Goal: Information Seeking & Learning: Learn about a topic

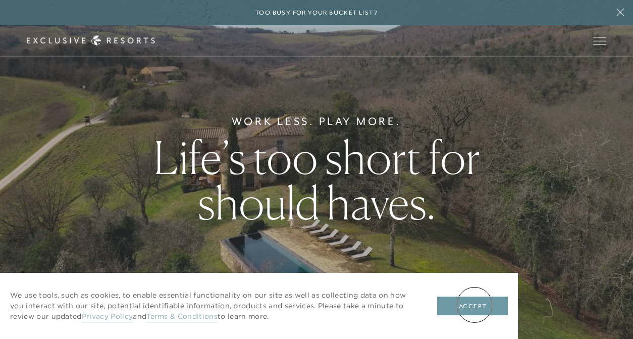
drag, startPoint x: 474, startPoint y: 305, endPoint x: 458, endPoint y: 293, distance: 19.9
click at [474, 304] on button "Accept" at bounding box center [472, 306] width 71 height 19
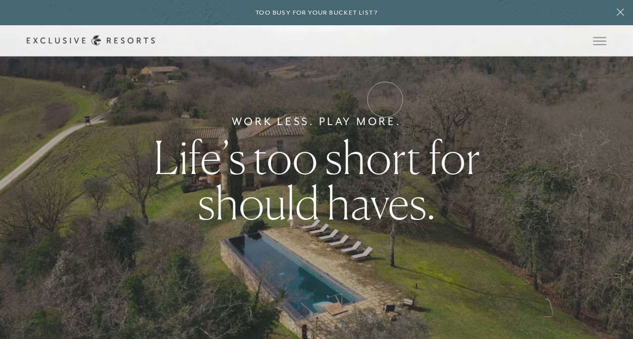
click at [0, 0] on link "VIP Benefits" at bounding box center [0, 0] width 0 height 0
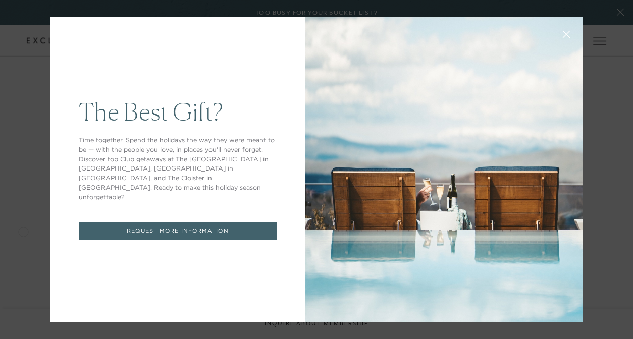
click at [566, 34] on icon at bounding box center [566, 34] width 7 height 7
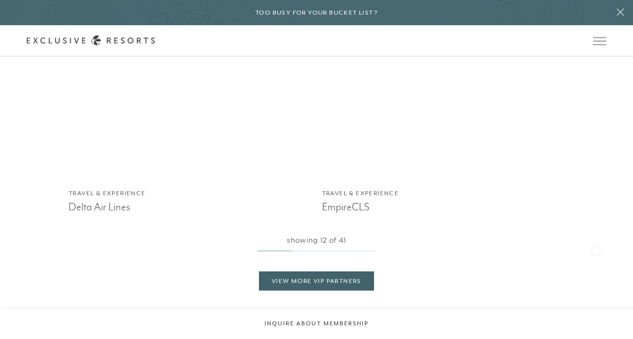
scroll to position [1783, 0]
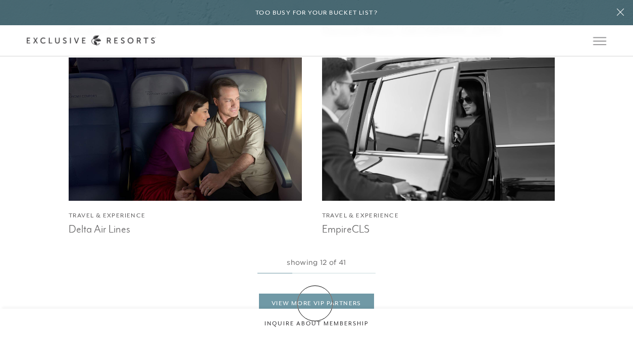
click at [315, 303] on link "View More VIP Partners" at bounding box center [316, 303] width 115 height 19
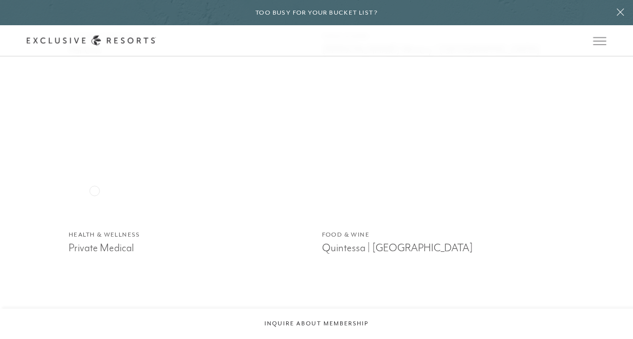
scroll to position [3565, 0]
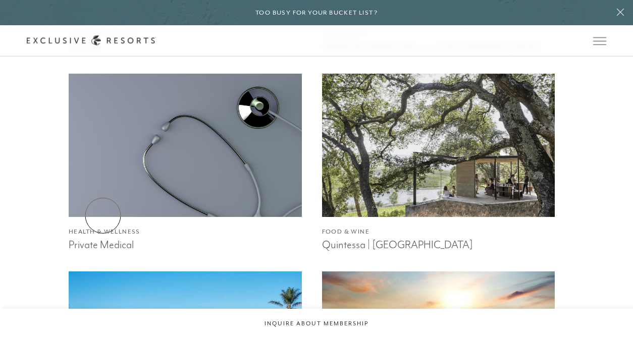
click at [103, 227] on h4 "Health & Wellness" at bounding box center [185, 232] width 233 height 10
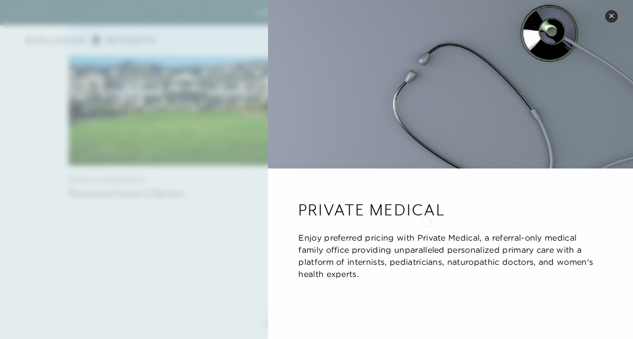
scroll to position [3816, 0]
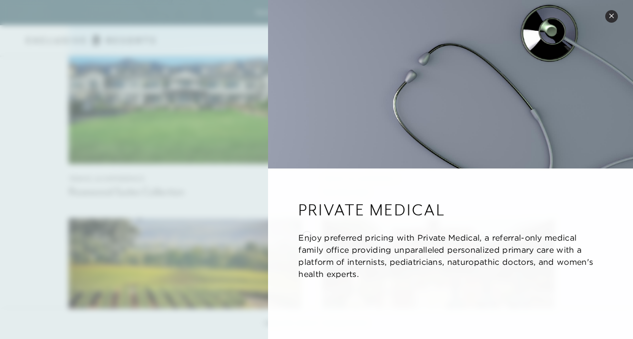
drag, startPoint x: 342, startPoint y: 256, endPoint x: 335, endPoint y: 217, distance: 39.5
click at [307, 235] on div "Private Medical Enjoy preferred pricing with Private Medical, a referral-only m…" at bounding box center [450, 239] width 365 height 141
drag, startPoint x: 611, startPoint y: 13, endPoint x: 548, endPoint y: 15, distance: 63.1
click at [610, 13] on button "Close quickview" at bounding box center [611, 16] width 13 height 13
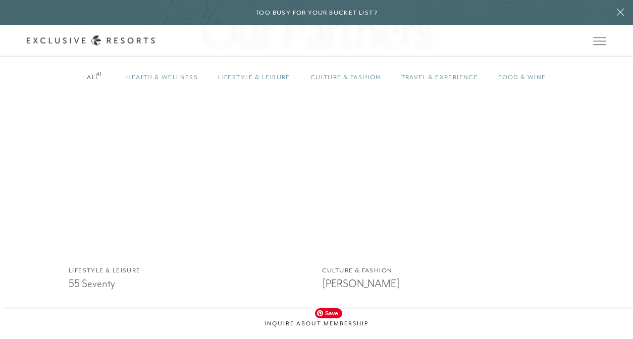
scroll to position [671, 0]
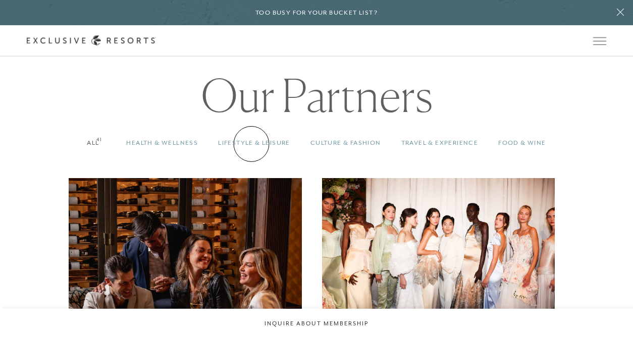
click at [251, 144] on link "Lifestyle & Leisure 41" at bounding box center [254, 143] width 92 height 30
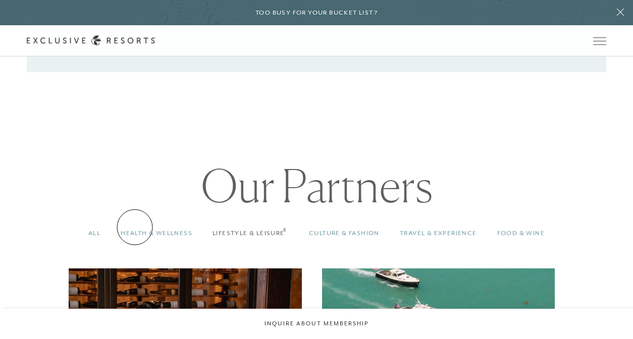
scroll to position [610, 0]
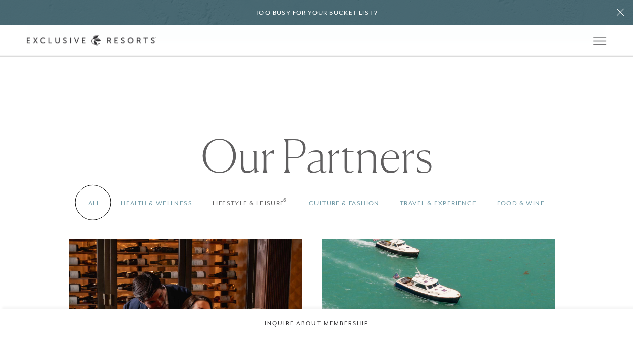
click at [93, 202] on link "All 6" at bounding box center [94, 204] width 32 height 30
